Goal: Task Accomplishment & Management: Use online tool/utility

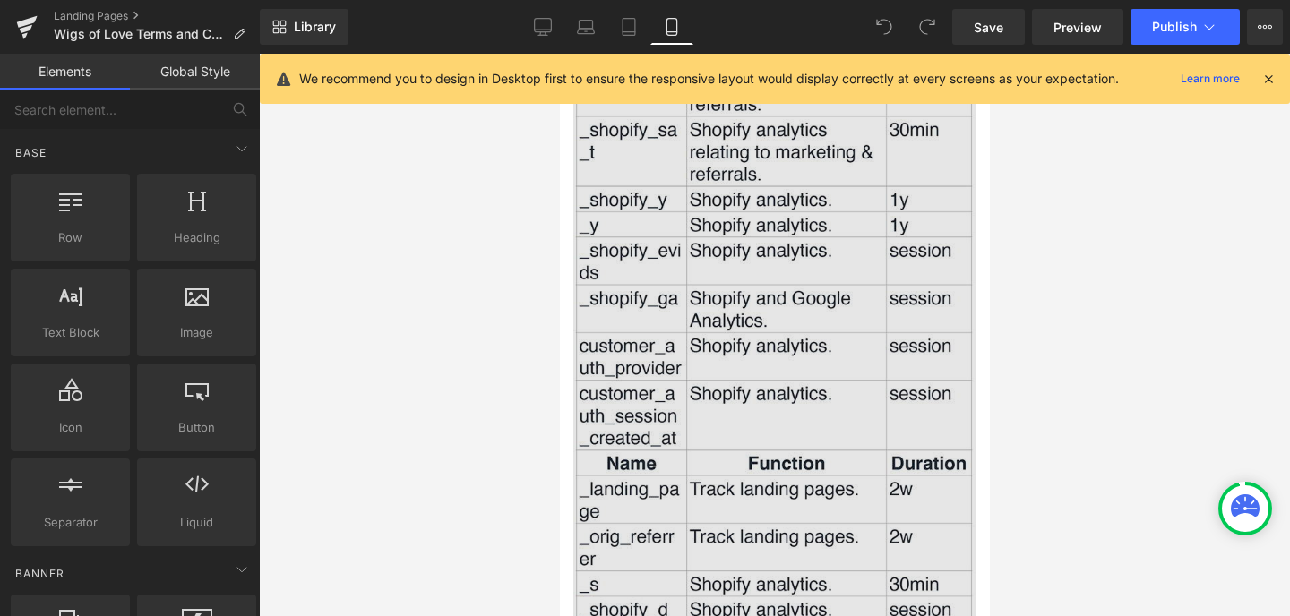
scroll to position [4939, 0]
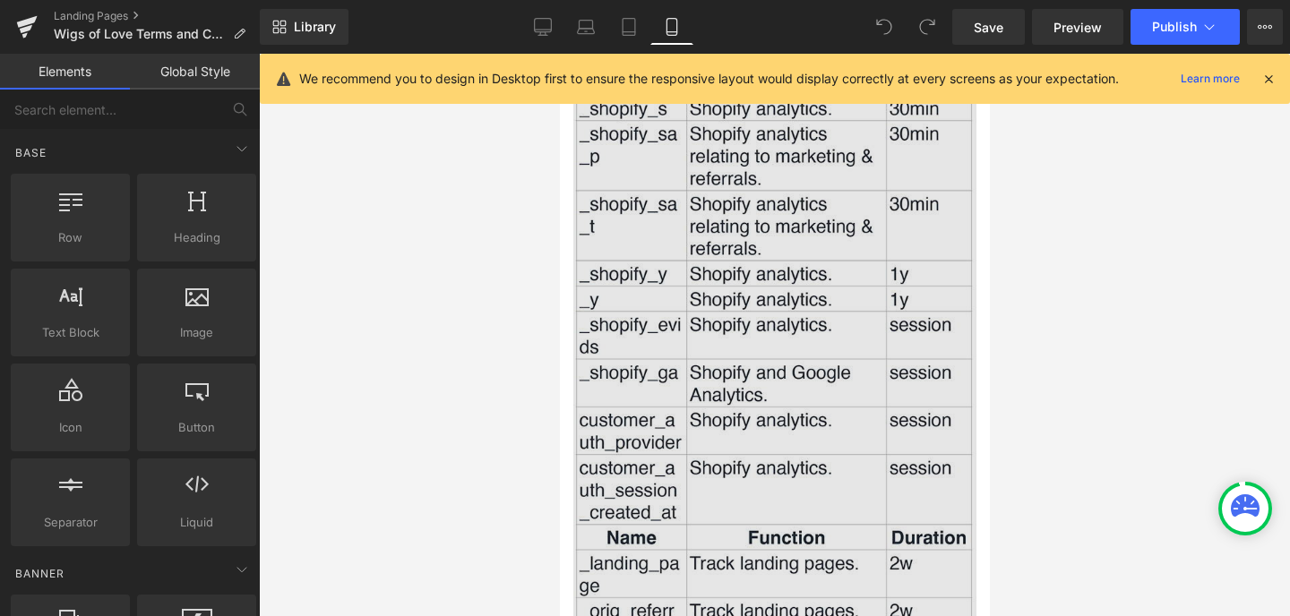
click at [787, 281] on img at bounding box center [773, 623] width 403 height 1408
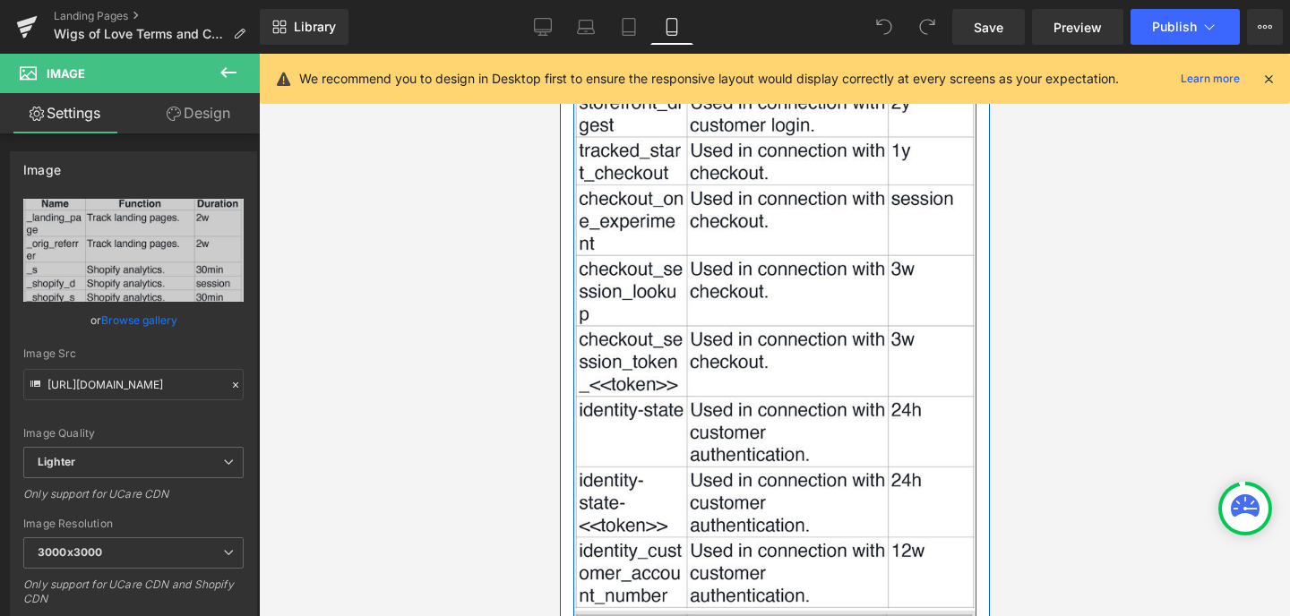
scroll to position [4249, 0]
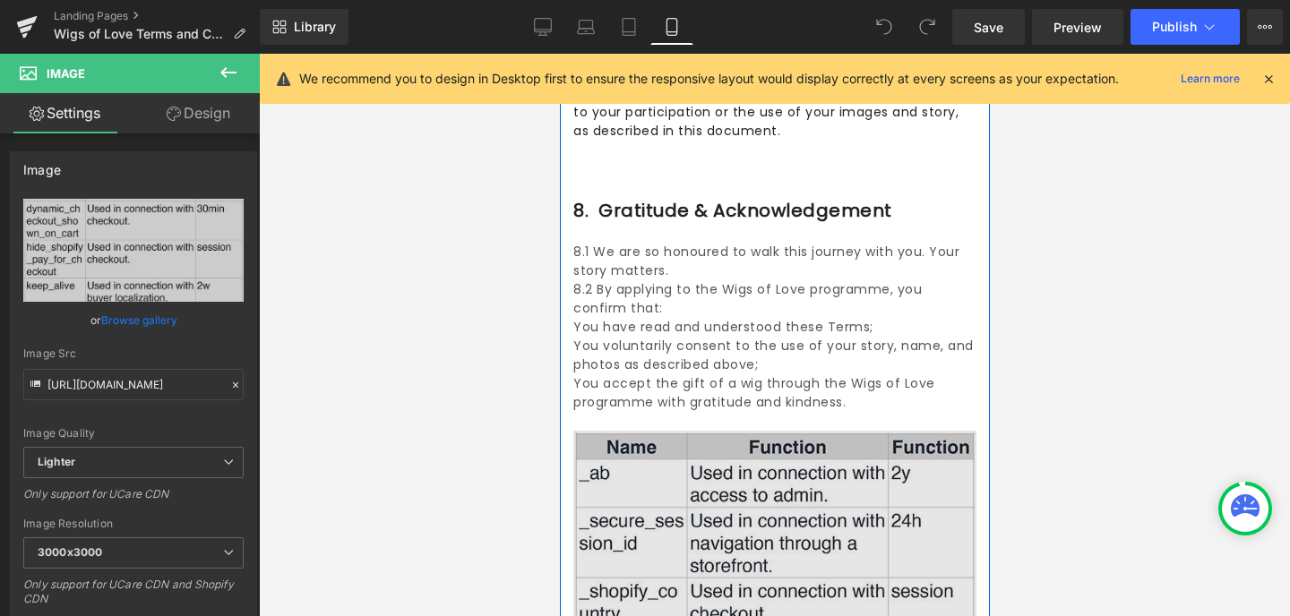
scroll to position [2434, 0]
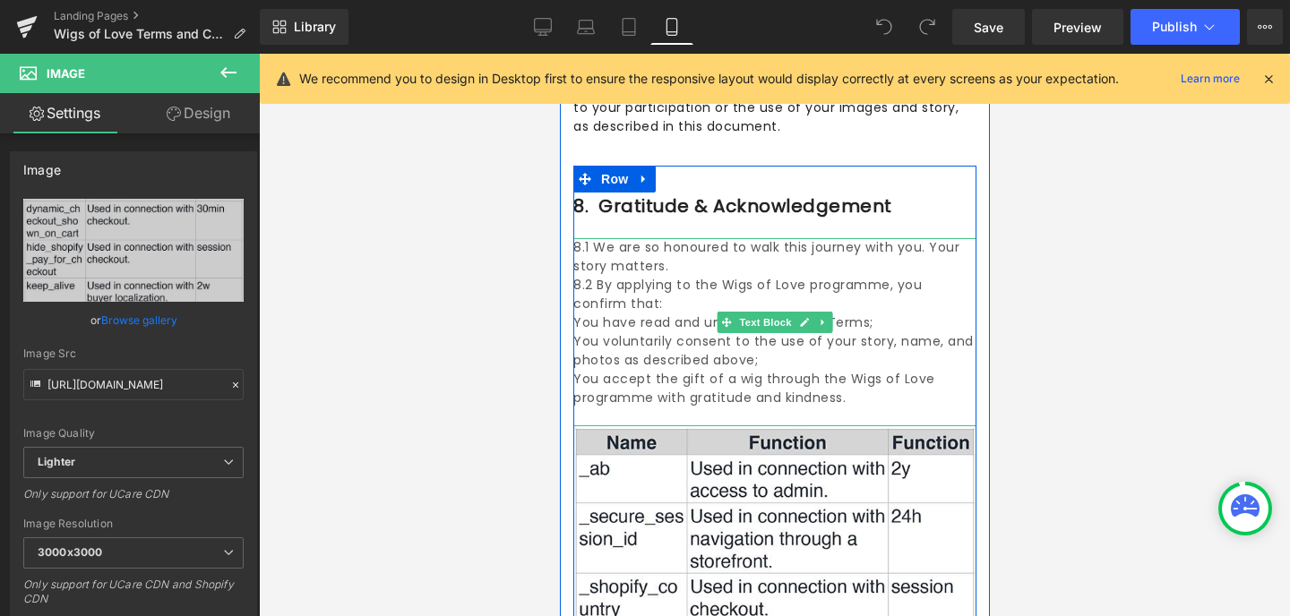
click at [577, 250] on div "8.1 We are so honoured to walk this journey with you. Your story matters. 8.2 B…" at bounding box center [773, 332] width 403 height 188
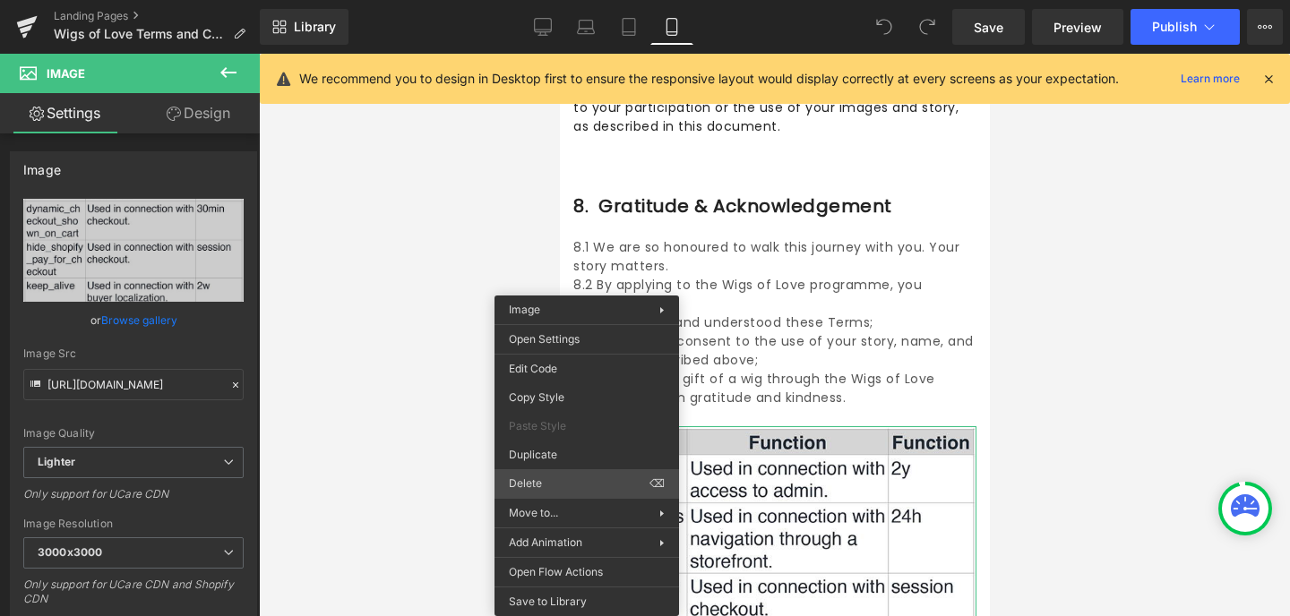
click at [545, 481] on div "You are previewing how the will restyle your page. You can not edit Elements in…" at bounding box center [645, 323] width 1290 height 647
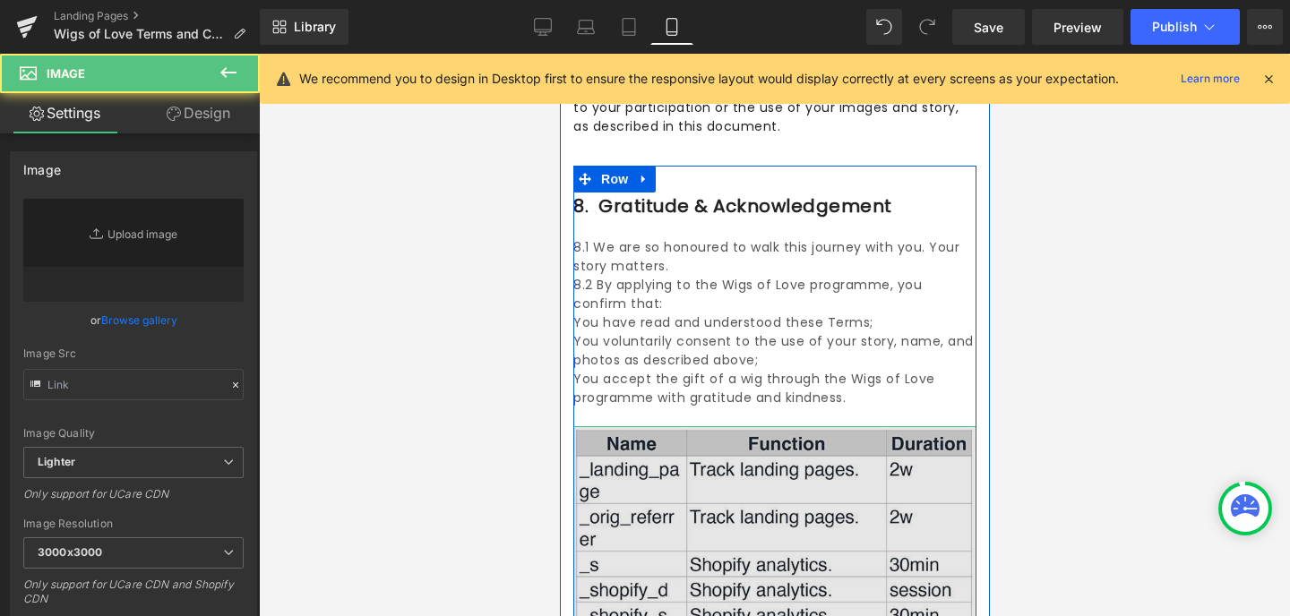
type input "[URL][DOMAIN_NAME]"
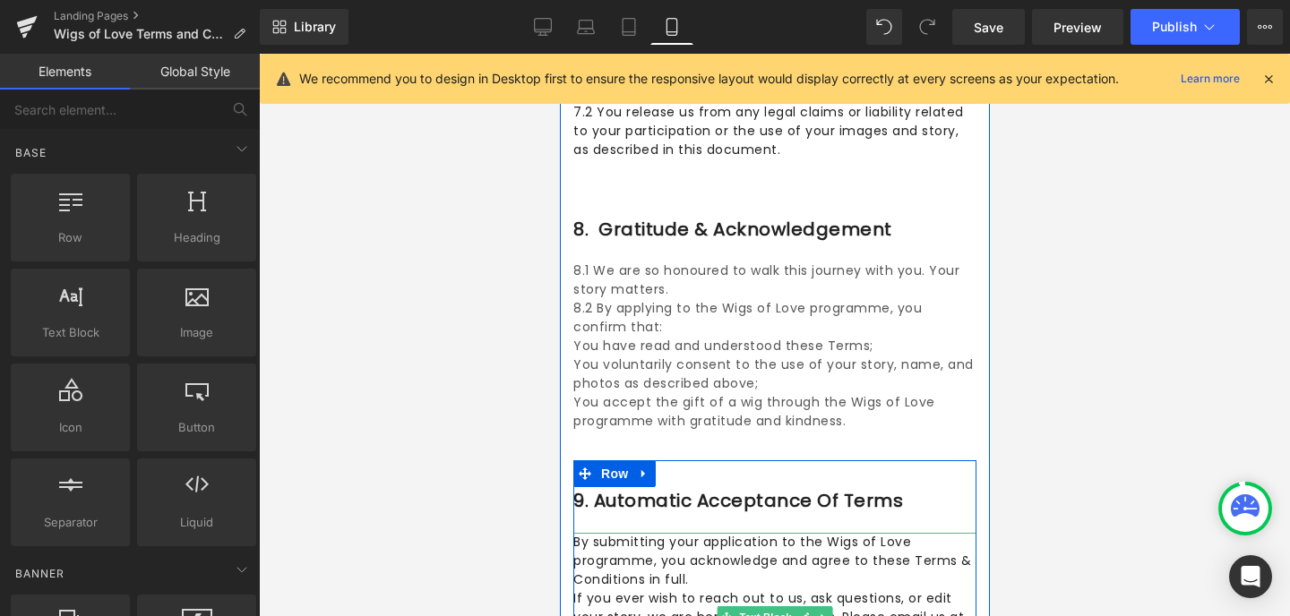
scroll to position [2409, 0]
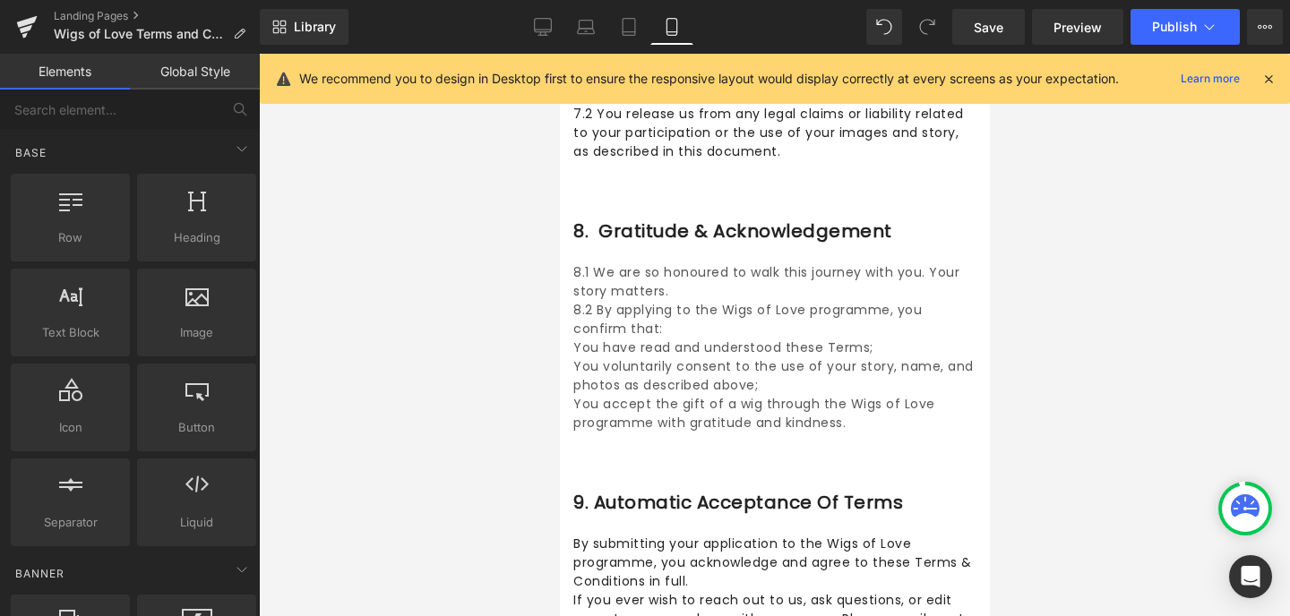
click at [1048, 357] on div at bounding box center [774, 335] width 1031 height 563
click at [1174, 26] on span "Publish" at bounding box center [1174, 27] width 45 height 14
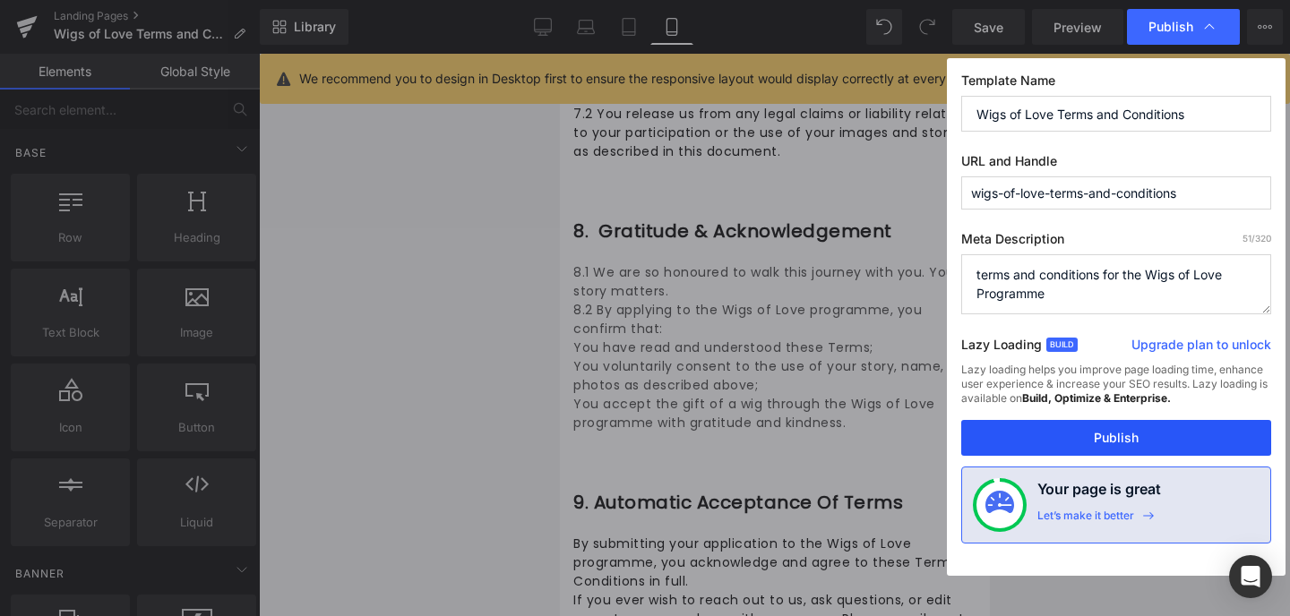
click at [1124, 440] on button "Publish" at bounding box center [1116, 438] width 310 height 36
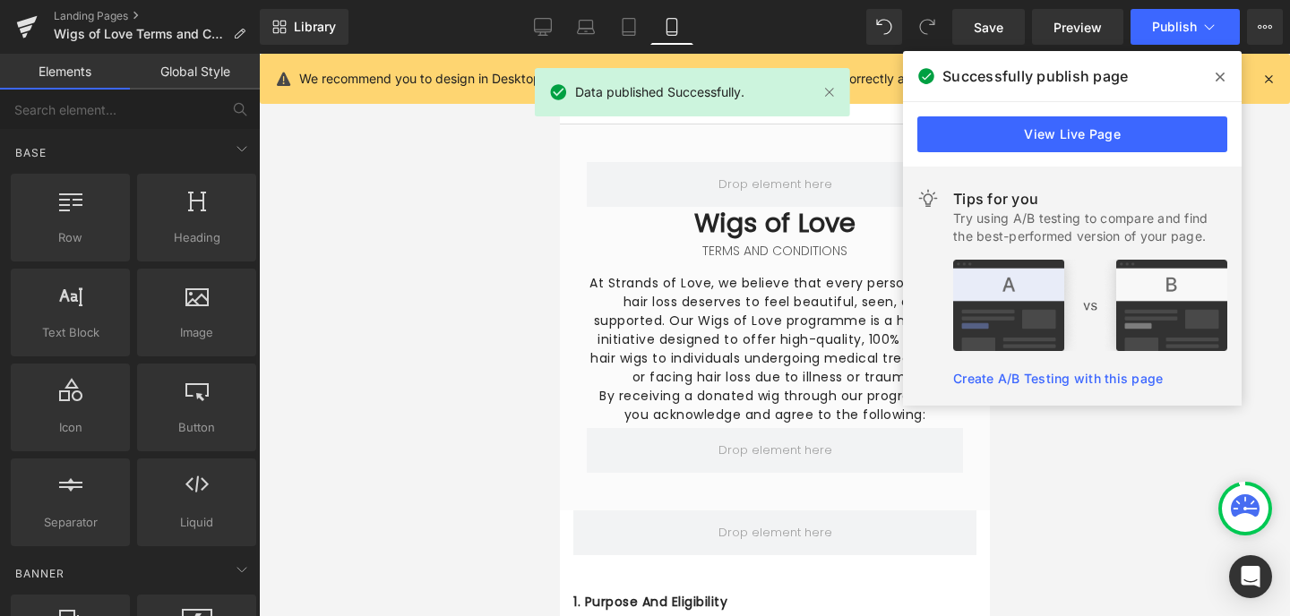
click at [1123, 448] on div at bounding box center [774, 335] width 1031 height 563
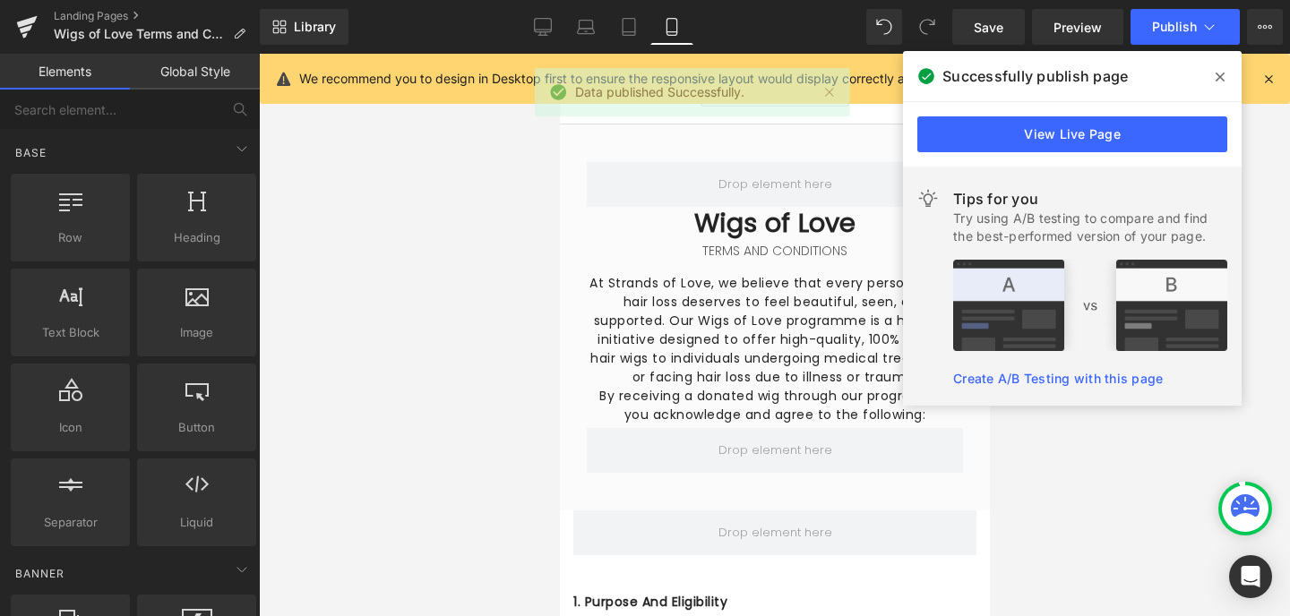
click at [1278, 154] on div at bounding box center [774, 335] width 1031 height 563
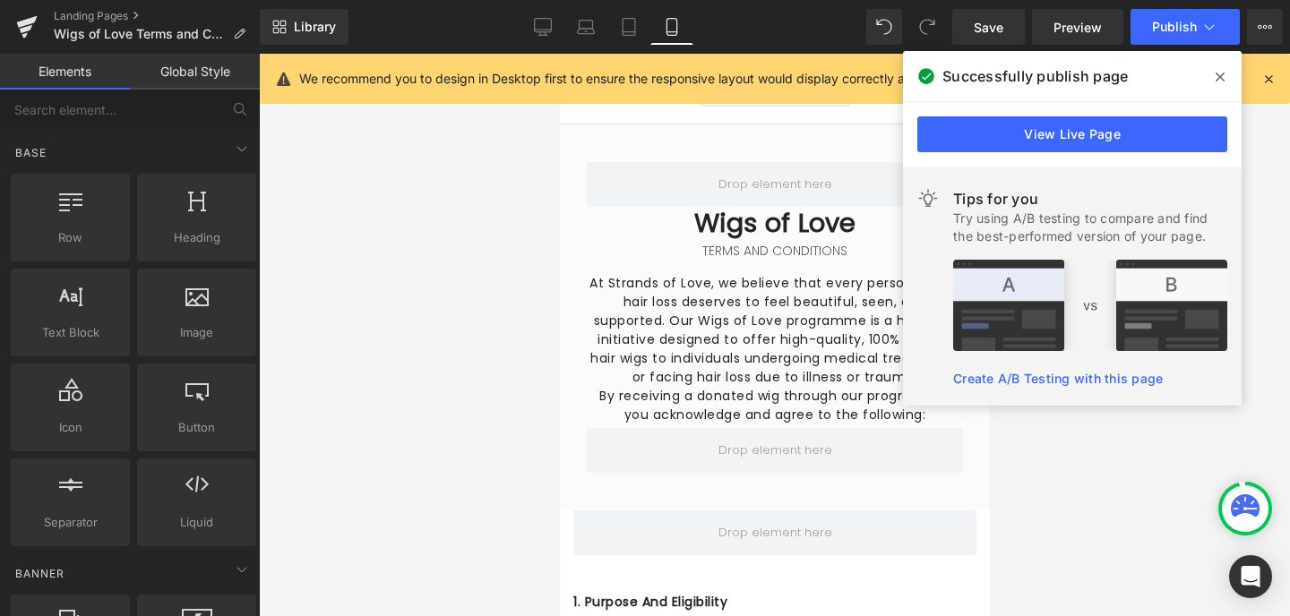
click at [1084, 458] on div at bounding box center [774, 335] width 1031 height 563
click at [1230, 70] on span at bounding box center [1220, 77] width 29 height 29
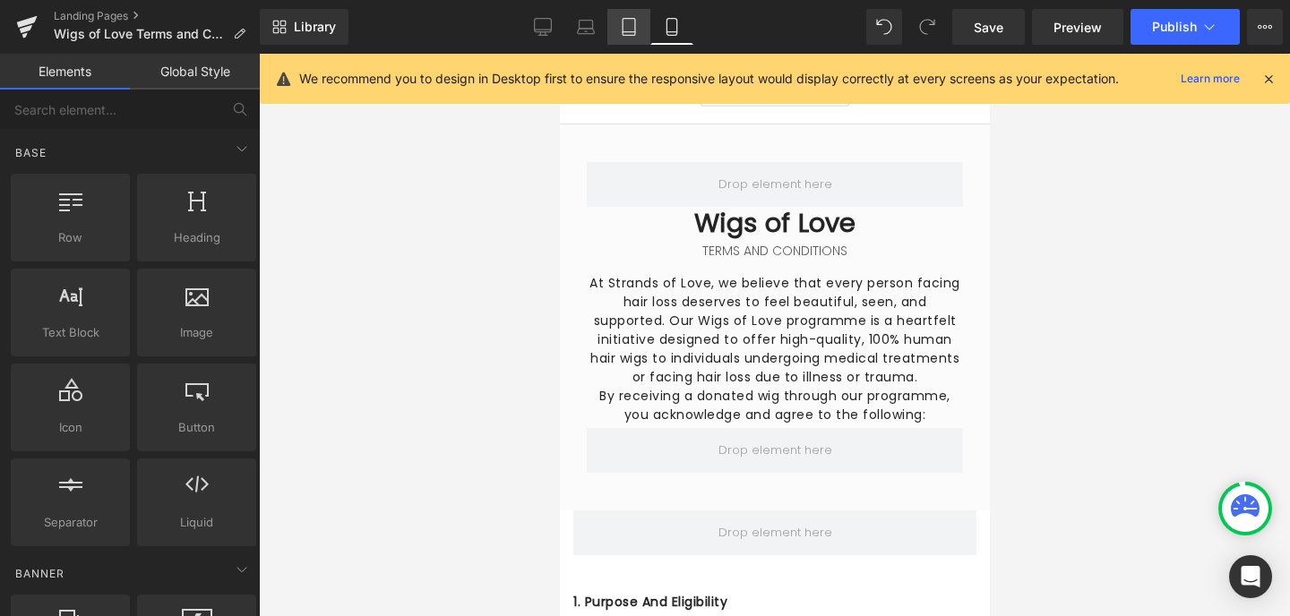
click at [629, 32] on icon at bounding box center [629, 27] width 18 height 18
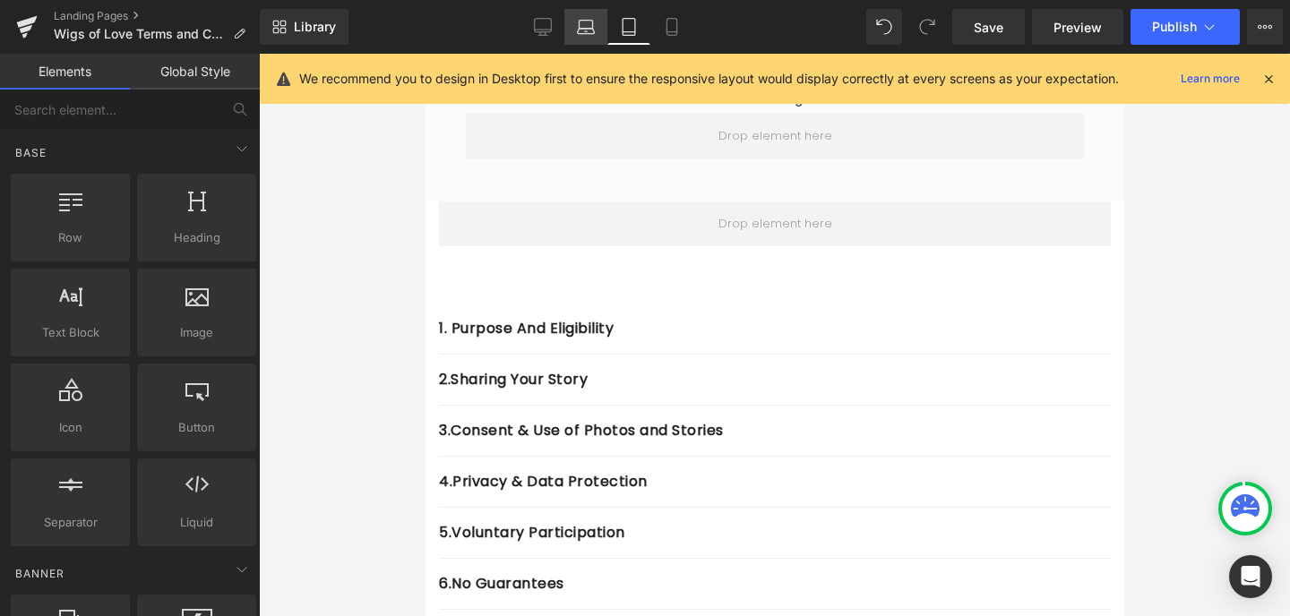
click at [589, 30] on icon at bounding box center [586, 27] width 18 height 18
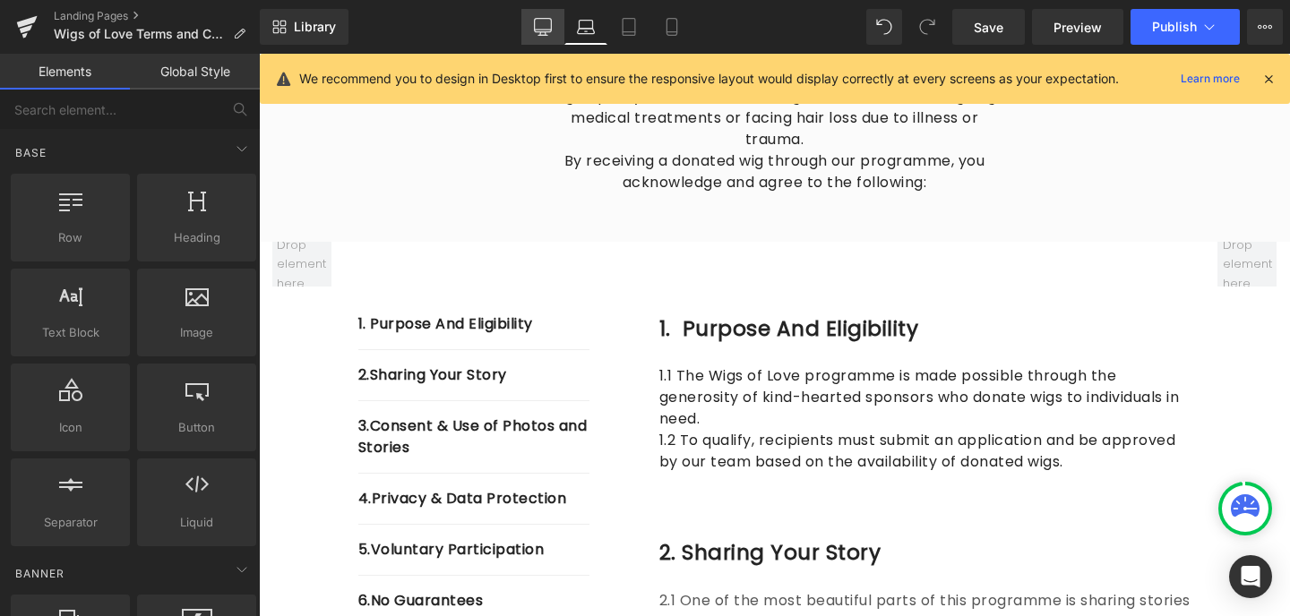
click at [535, 25] on icon at bounding box center [543, 25] width 17 height 13
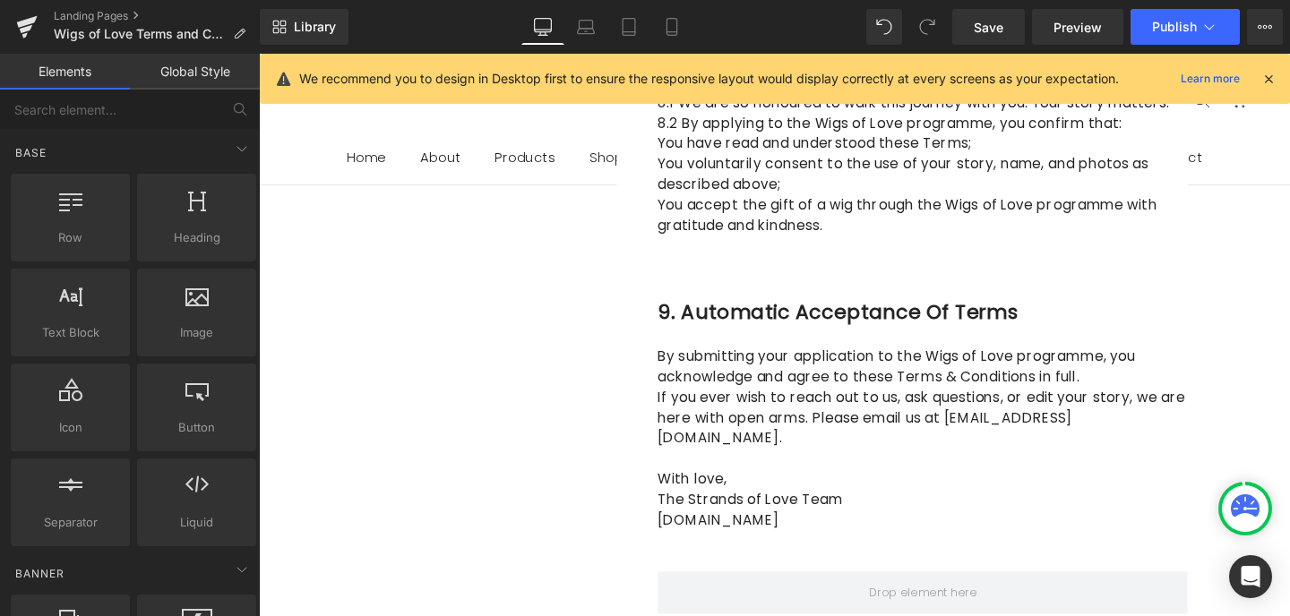
scroll to position [2156, 0]
click at [1178, 22] on span "Publish" at bounding box center [1174, 27] width 45 height 14
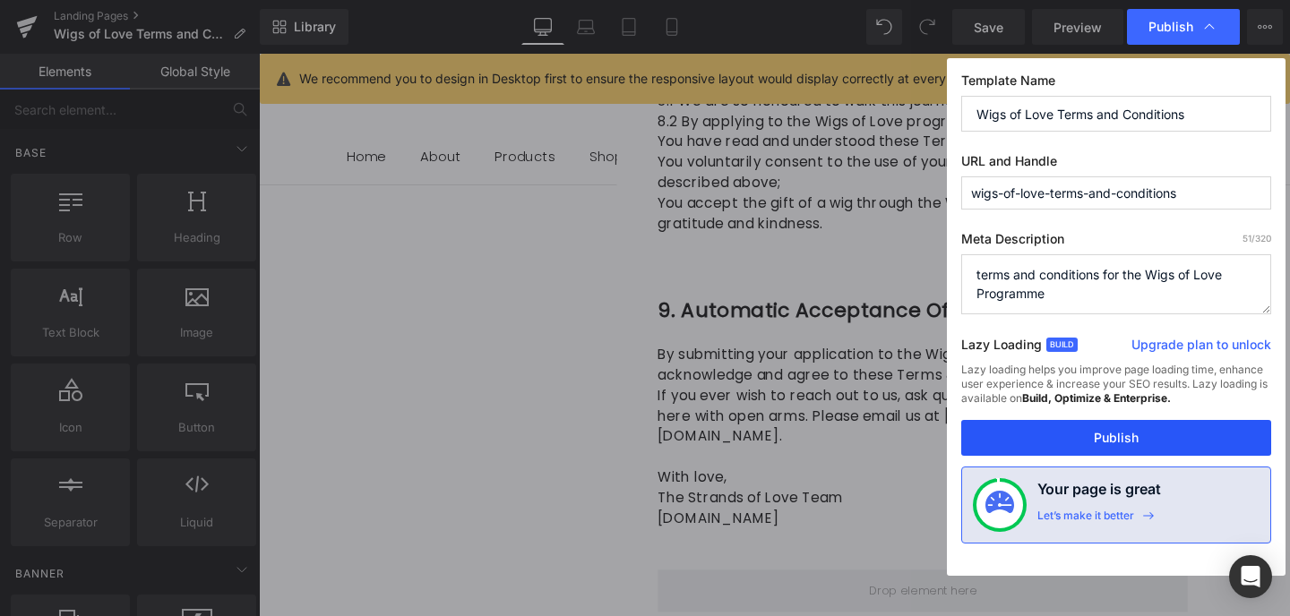
drag, startPoint x: 1107, startPoint y: 434, endPoint x: 891, endPoint y: 400, distance: 218.6
click at [1107, 434] on button "Publish" at bounding box center [1116, 438] width 310 height 36
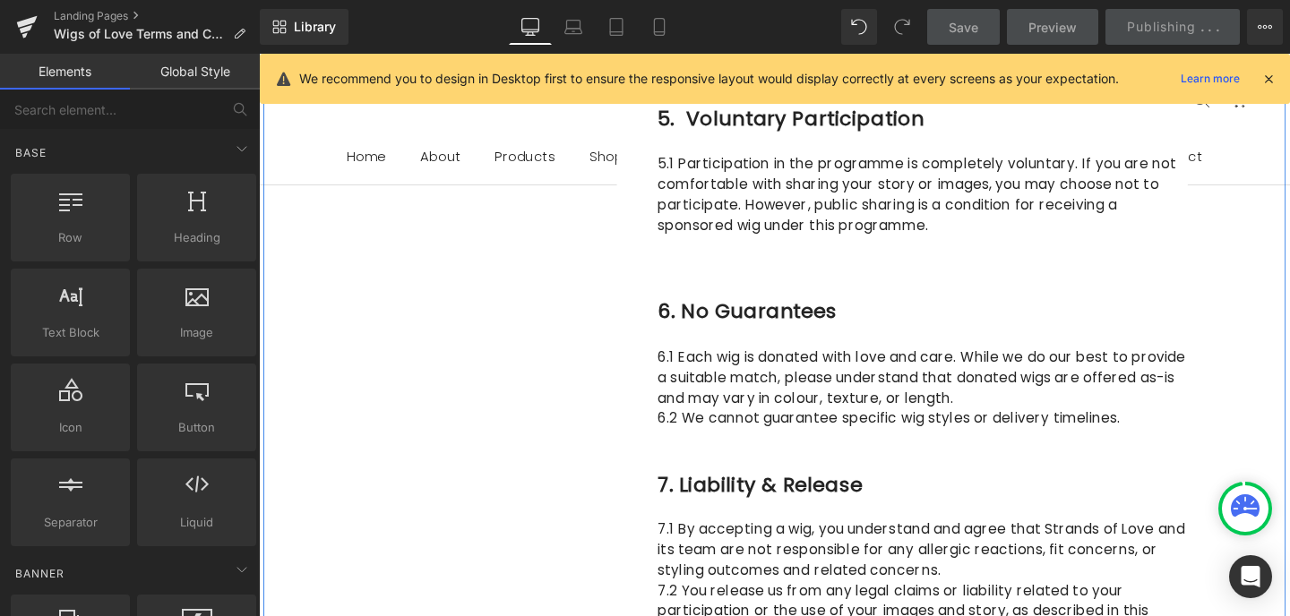
scroll to position [1037, 0]
